Goal: Subscribe to service/newsletter

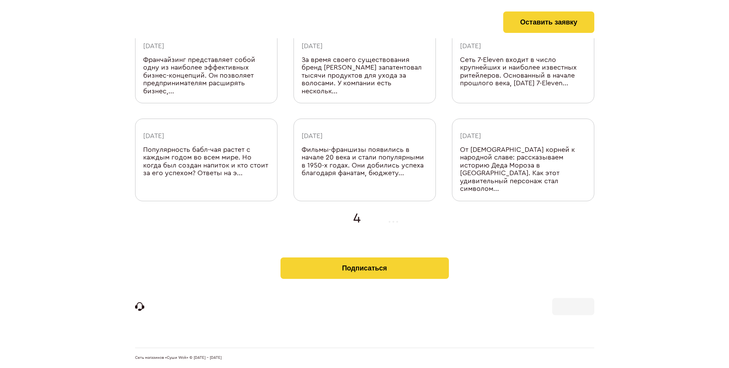
scroll to position [243, 0]
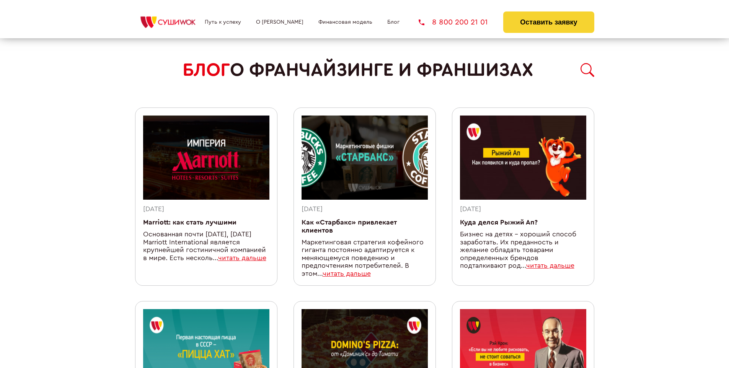
scroll to position [666, 0]
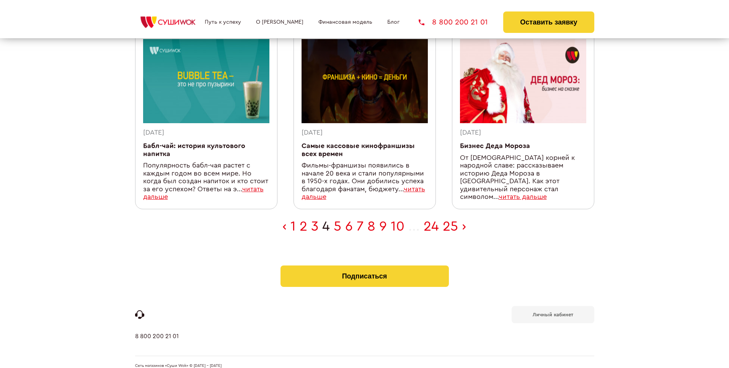
click at [553, 312] on b "Личный кабинет" at bounding box center [553, 314] width 41 height 5
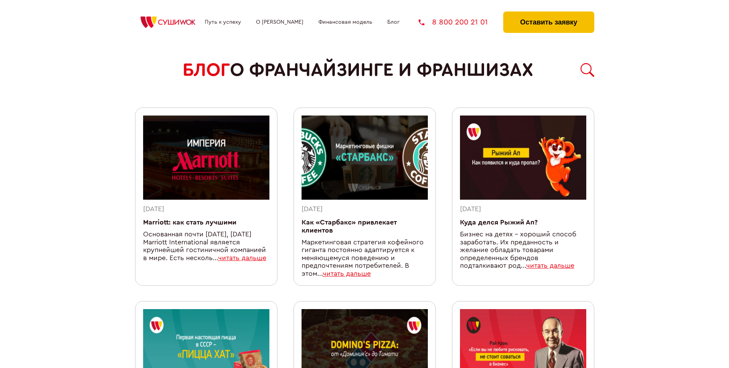
click at [549, 13] on button "Оставить заявку" at bounding box center [548, 21] width 91 height 21
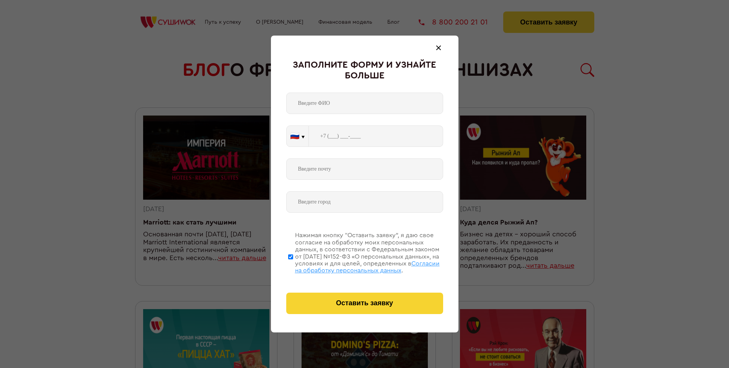
click at [355, 266] on span "Согласии на обработку персональных данных" at bounding box center [367, 267] width 145 height 13
click at [293, 266] on input "Нажимая кнопку “Оставить заявку”, я даю свое согласие на обработку моих персона…" at bounding box center [290, 256] width 5 height 61
checkbox input "false"
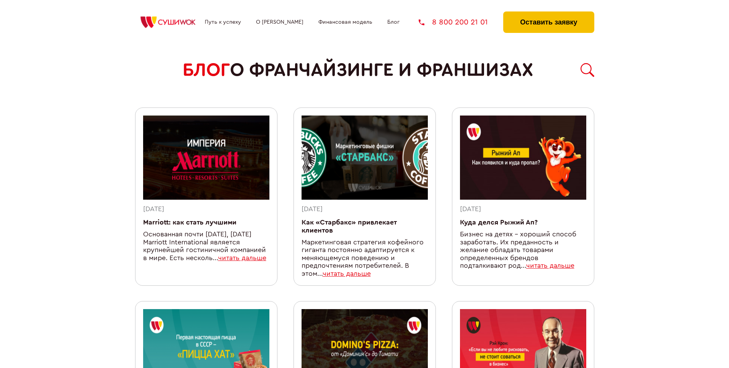
click at [549, 13] on button "Оставить заявку" at bounding box center [548, 21] width 91 height 21
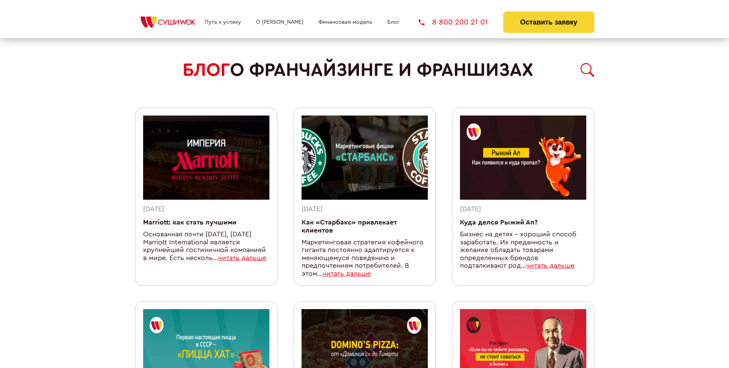
scroll to position [666, 0]
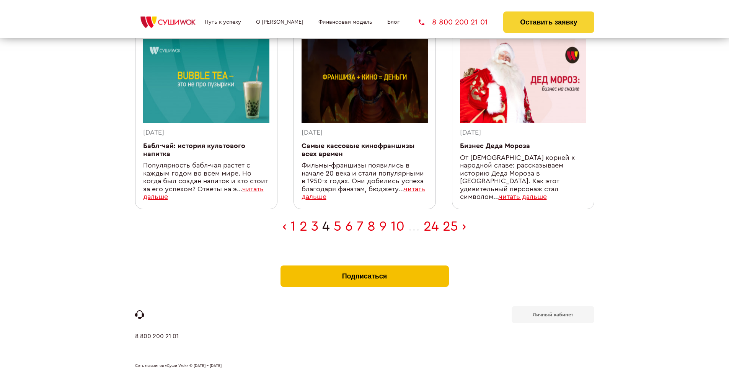
click at [365, 266] on button "Подписаться" at bounding box center [365, 276] width 168 height 21
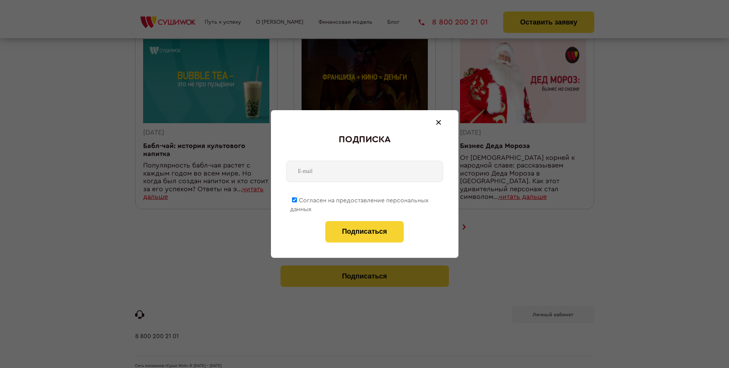
click at [360, 199] on span "Согласен на предоставление персональных данных" at bounding box center [359, 205] width 139 height 15
click at [297, 199] on input "Согласен на предоставление персональных данных" at bounding box center [294, 200] width 5 height 5
checkbox input "false"
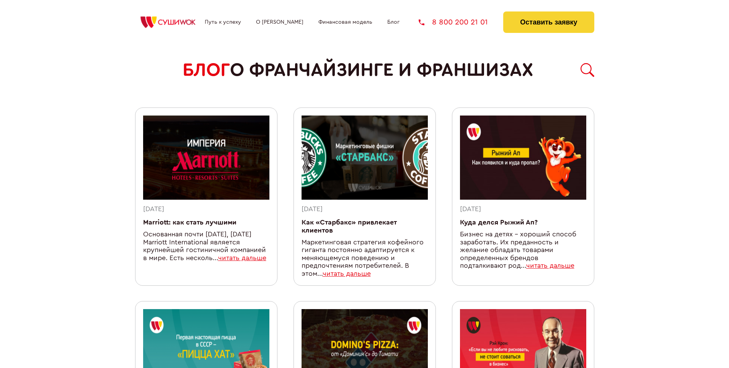
scroll to position [666, 0]
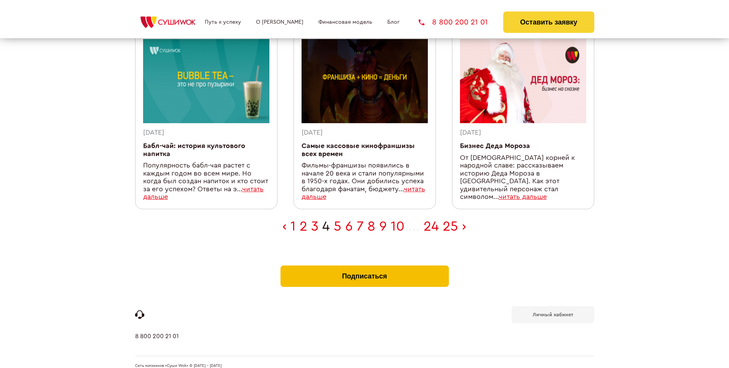
click at [365, 266] on button "Подписаться" at bounding box center [365, 276] width 168 height 21
